Goal: Information Seeking & Learning: Learn about a topic

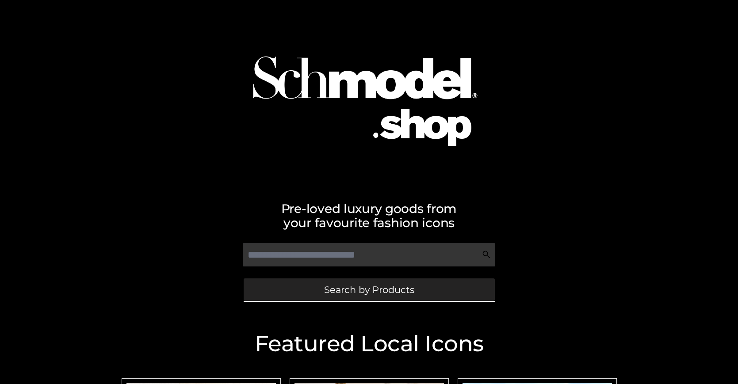
click at [369, 289] on span "Search by Products" at bounding box center [369, 289] width 90 height 9
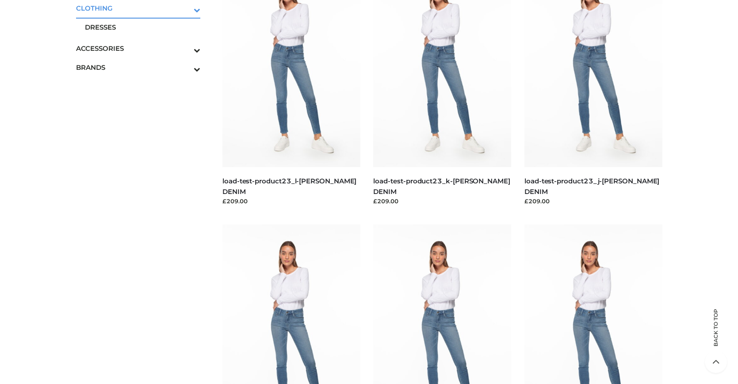
scroll to position [97, 0]
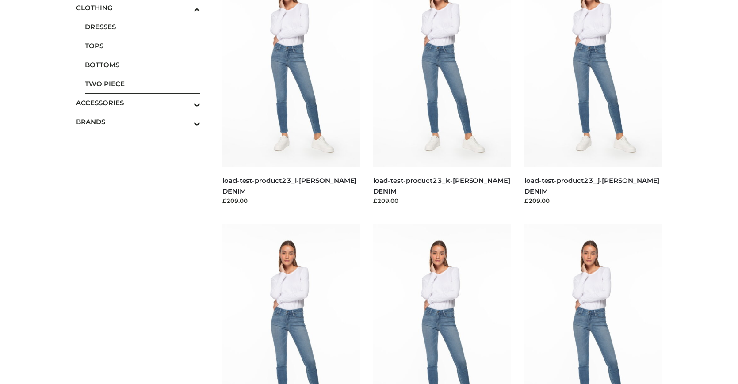
click at [142, 84] on span "TWO PIECE" at bounding box center [143, 84] width 116 height 10
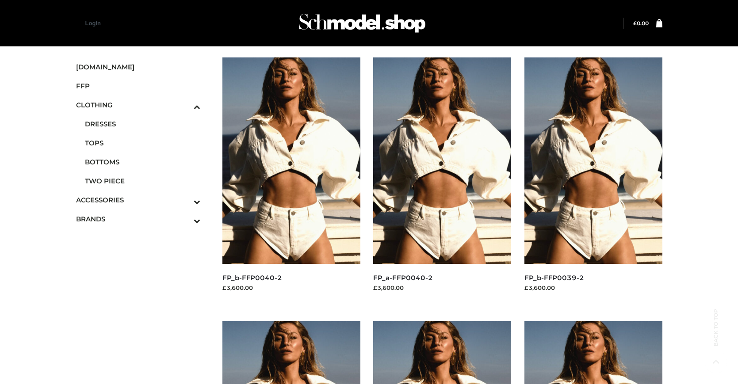
scroll to position [448, 0]
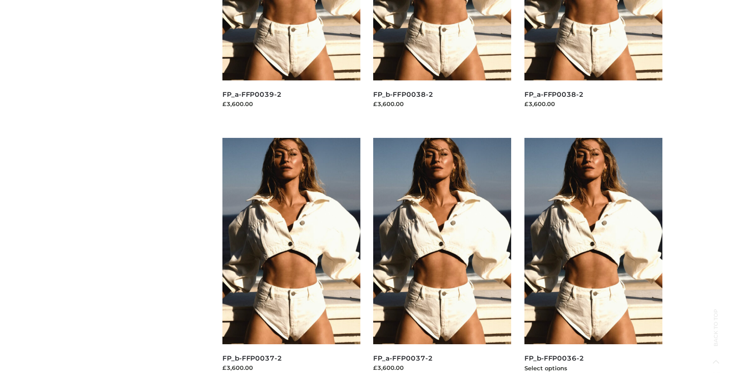
click at [593, 261] on img at bounding box center [593, 241] width 138 height 206
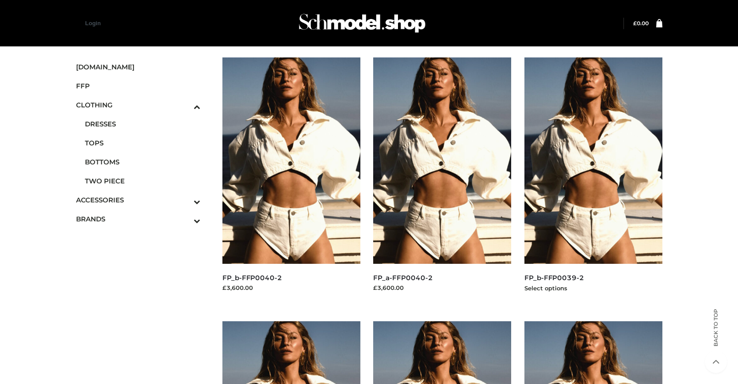
click at [593, 180] on img at bounding box center [593, 160] width 138 height 206
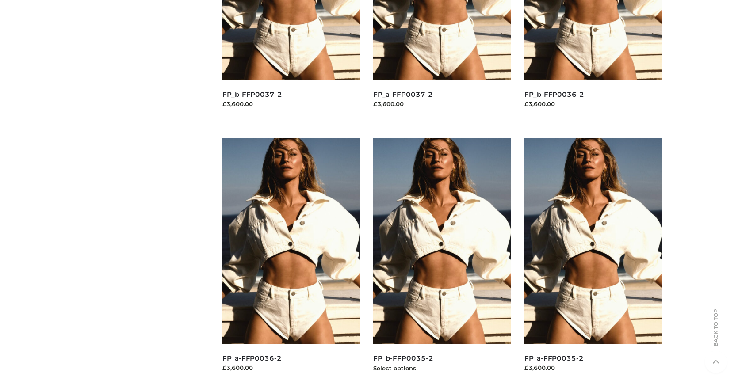
click at [442, 261] on img at bounding box center [442, 241] width 138 height 206
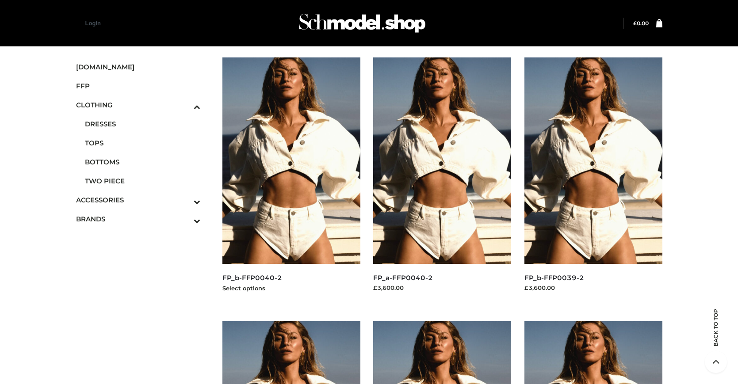
click at [291, 180] on img at bounding box center [291, 160] width 138 height 206
click at [138, 86] on span "FFP" at bounding box center [138, 86] width 125 height 10
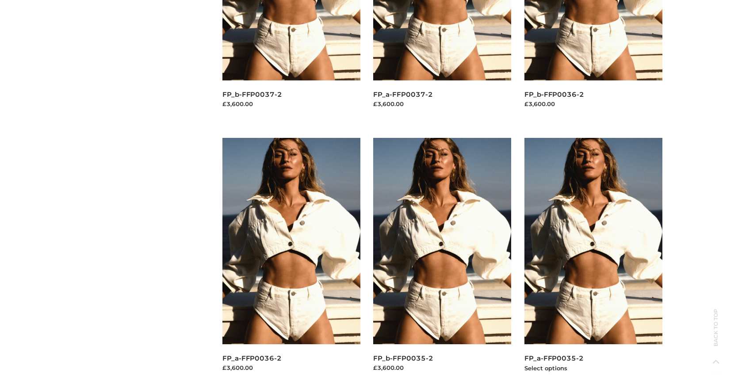
click at [593, 261] on img at bounding box center [593, 241] width 138 height 206
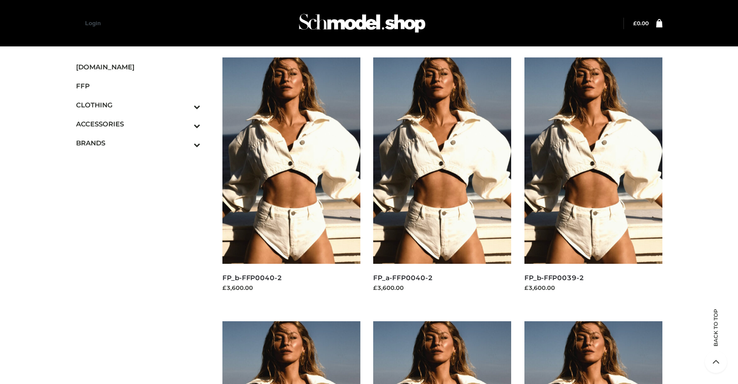
scroll to position [448, 0]
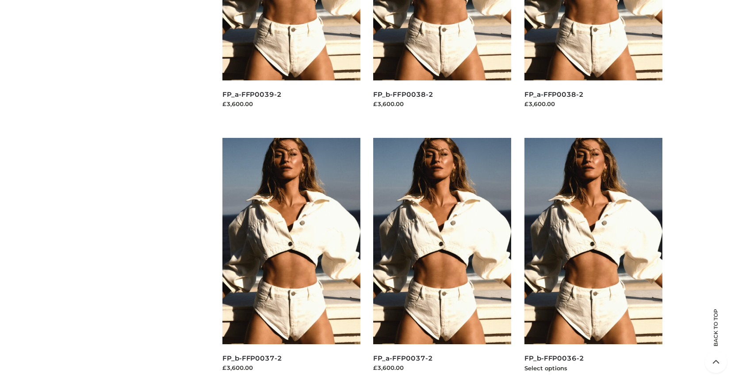
click at [593, 261] on img at bounding box center [593, 241] width 138 height 206
click at [442, 261] on img at bounding box center [442, 241] width 138 height 206
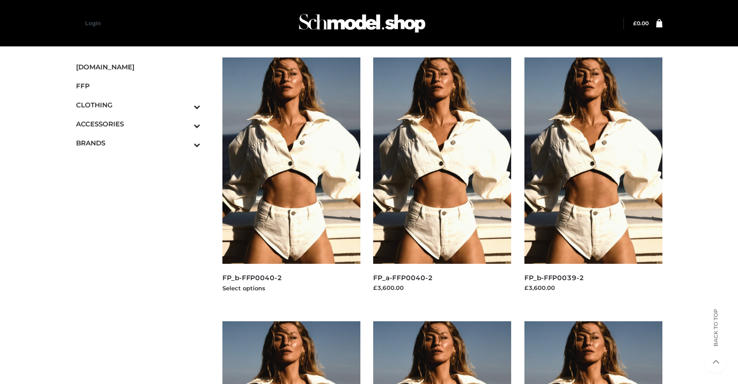
click at [291, 180] on img at bounding box center [291, 160] width 138 height 206
click at [185, 143] on icon "Toggle Submenu" at bounding box center [150, 145] width 99 height 10
click at [142, 181] on span "PARKERSMITH" at bounding box center [143, 181] width 116 height 10
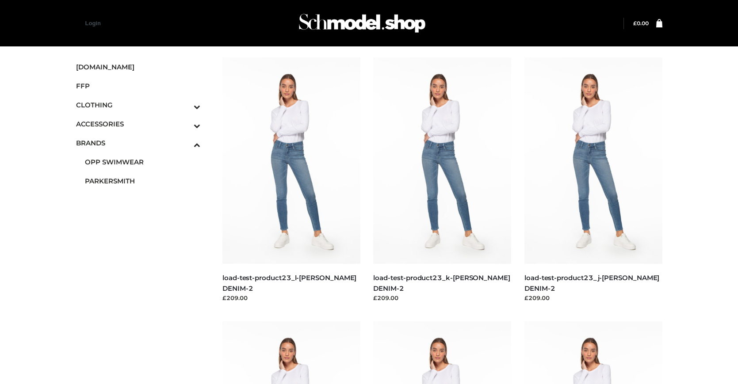
scroll to position [448, 0]
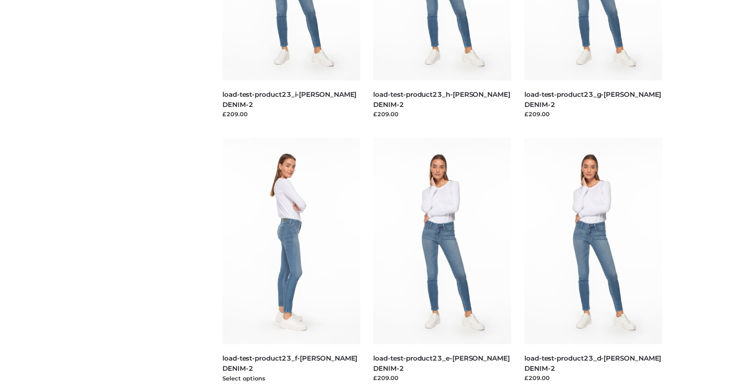
click at [291, 261] on img at bounding box center [291, 241] width 138 height 206
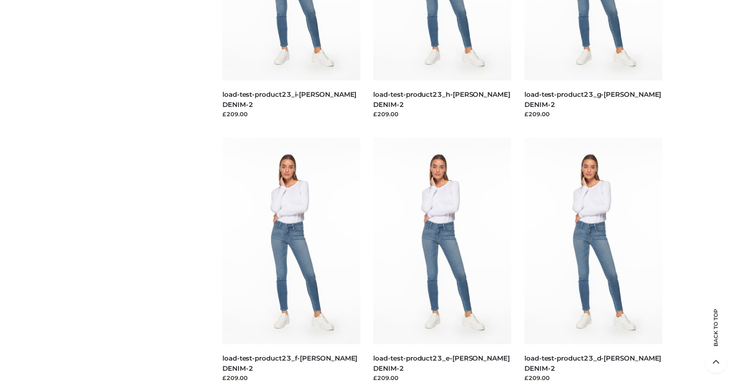
scroll to position [711, 0]
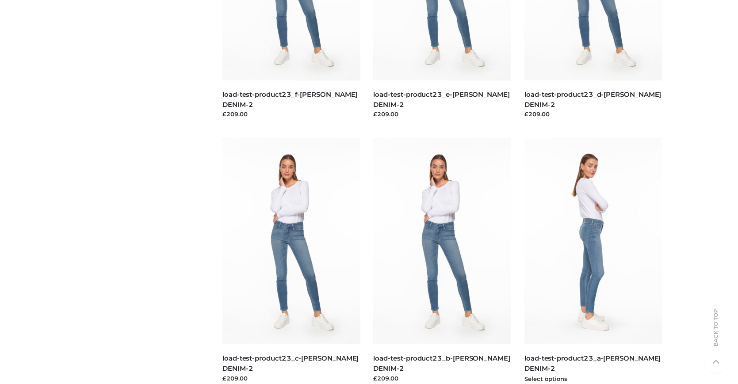
click at [593, 261] on img at bounding box center [593, 241] width 138 height 206
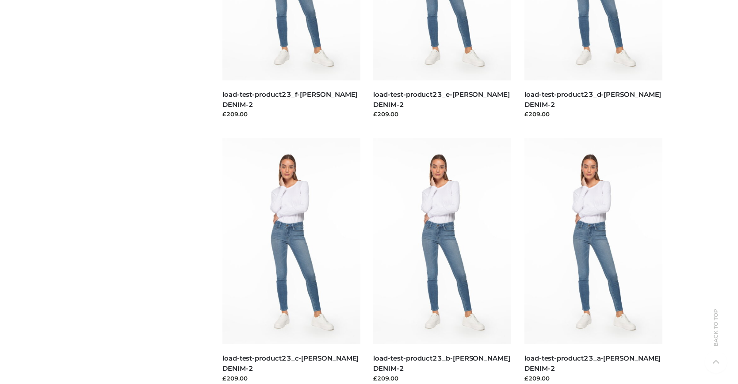
scroll to position [0, 0]
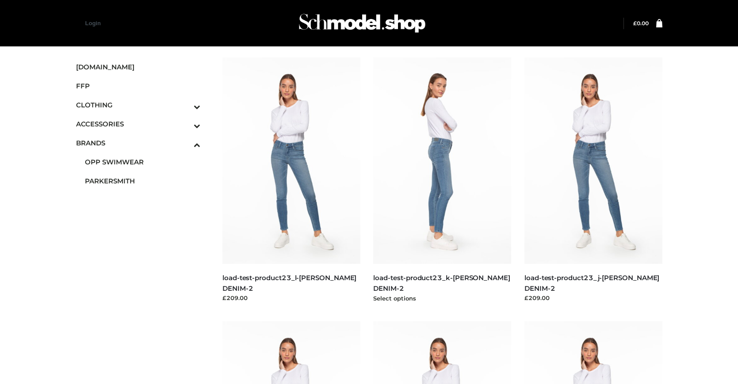
click at [442, 180] on img at bounding box center [442, 160] width 138 height 206
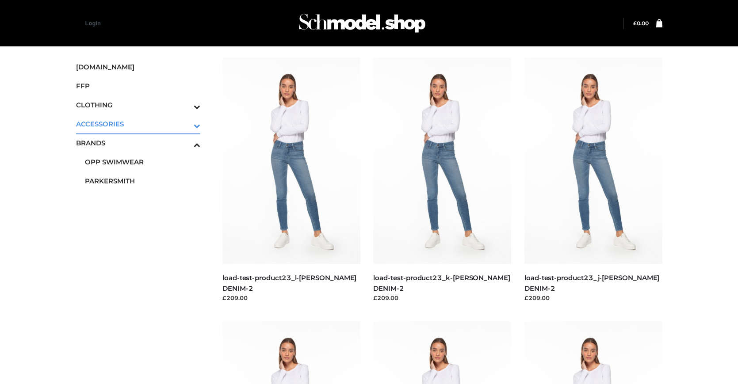
click at [185, 124] on icon "Toggle Submenu" at bounding box center [150, 126] width 99 height 10
click at [142, 162] on span "JEWELRY" at bounding box center [143, 162] width 116 height 10
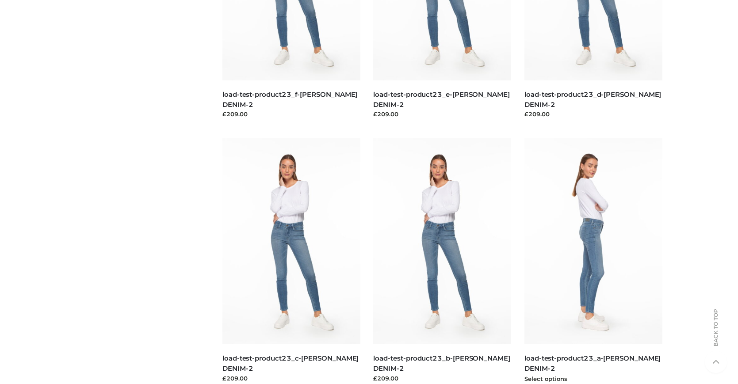
click at [593, 261] on img at bounding box center [593, 241] width 138 height 206
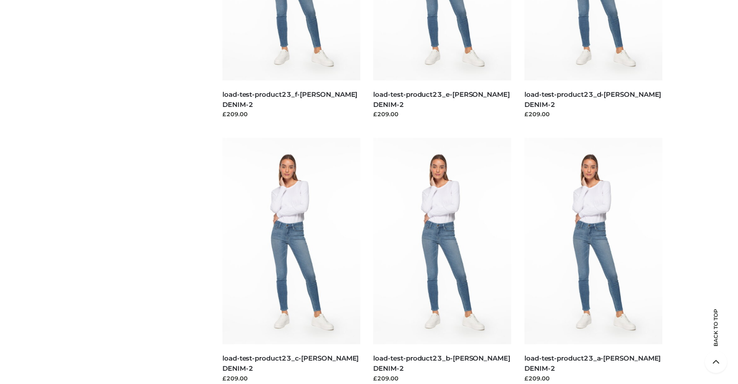
scroll to position [1248, 0]
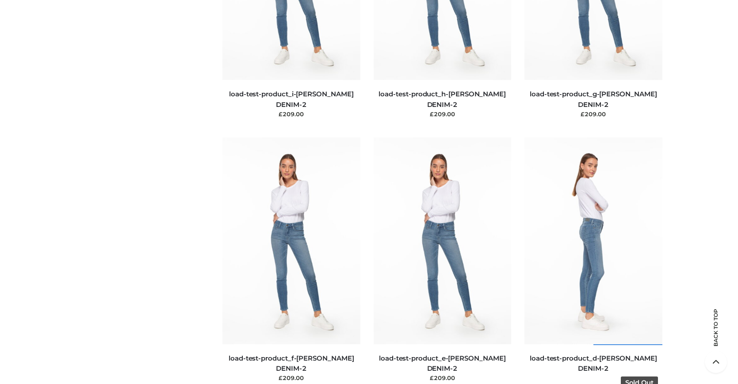
click at [593, 260] on img at bounding box center [593, 240] width 138 height 206
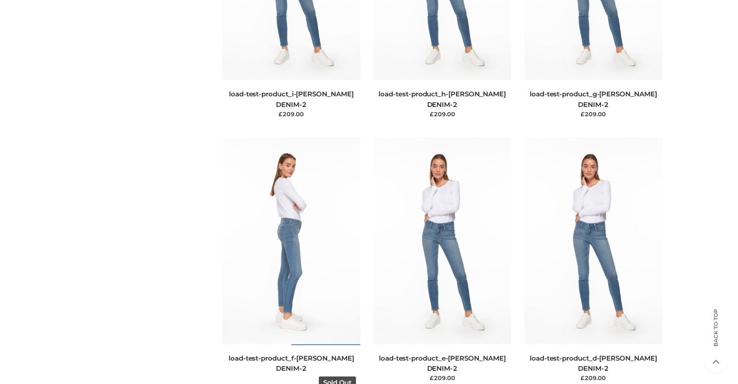
click at [291, 260] on img at bounding box center [291, 240] width 138 height 206
